Goal: Contribute content

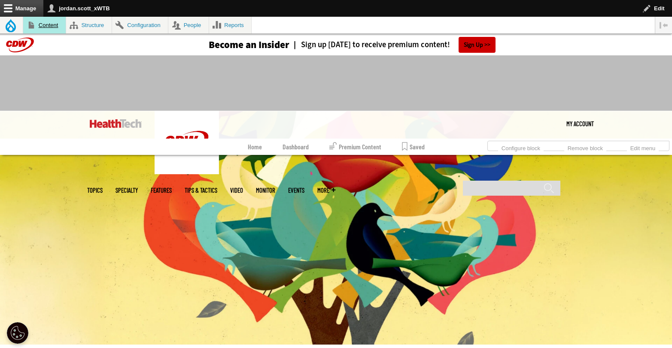
click at [46, 21] on link "Content" at bounding box center [44, 25] width 43 height 17
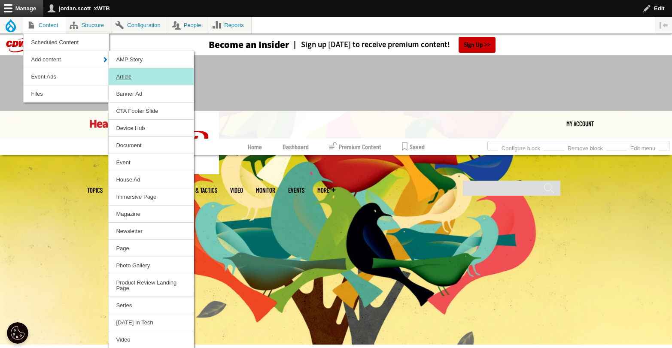
click at [143, 76] on link "Article" at bounding box center [151, 76] width 85 height 17
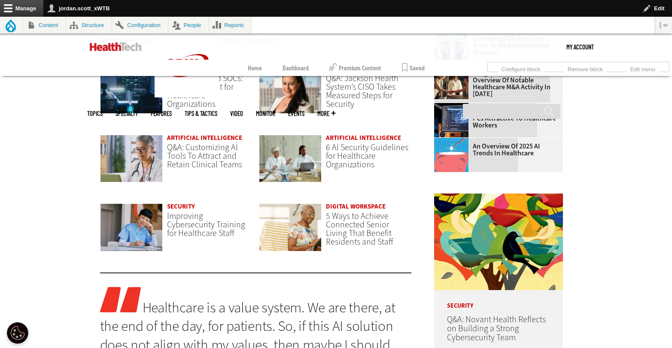
scroll to position [700, 0]
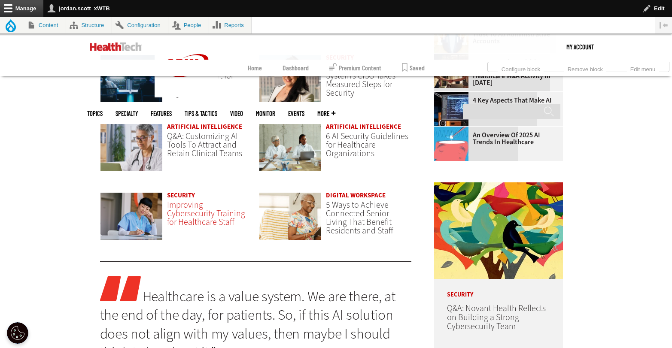
click at [202, 214] on span "Improving Cybersecurity Training for Healthcare Staff" at bounding box center [206, 213] width 78 height 29
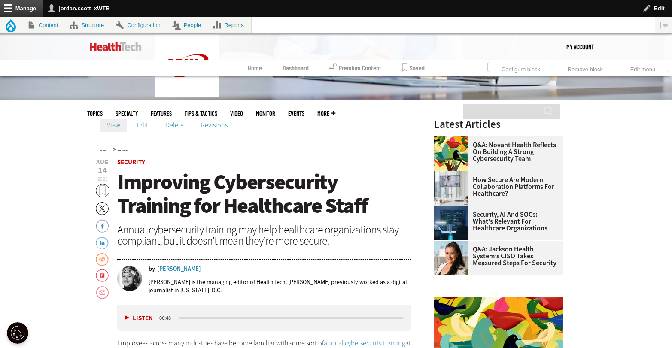
scroll to position [191, 0]
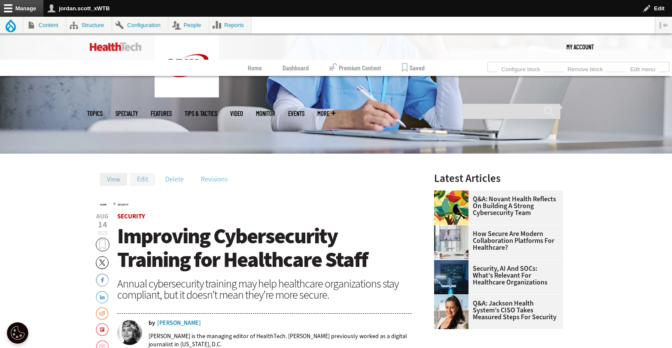
click at [140, 182] on link "Edit" at bounding box center [142, 179] width 25 height 13
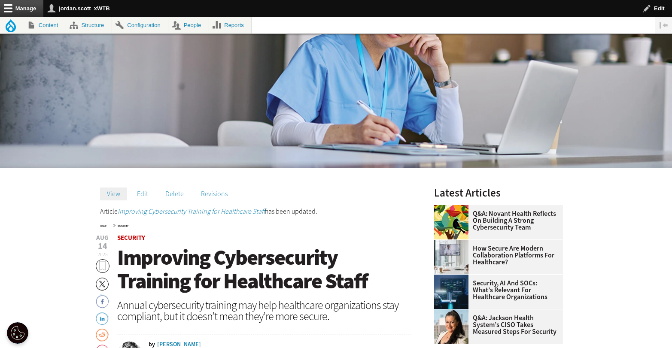
scroll to position [298, 0]
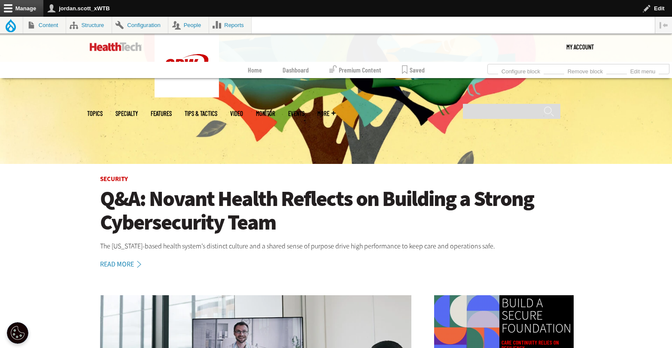
scroll to position [290, 0]
